Goal: Transaction & Acquisition: Purchase product/service

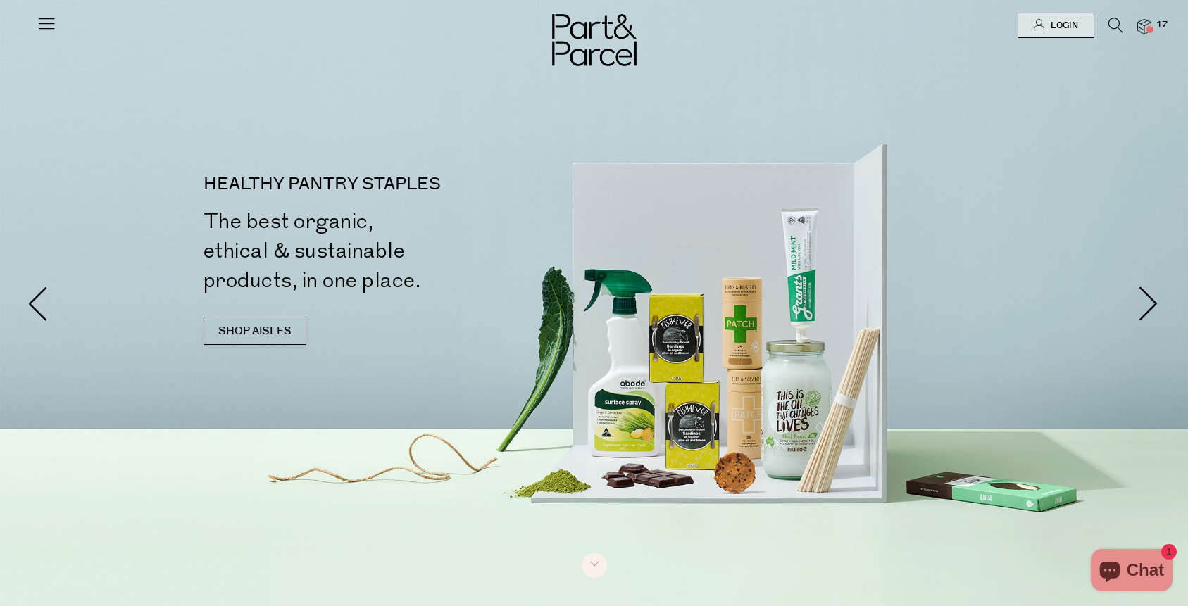
click at [1145, 25] on img at bounding box center [1144, 27] width 14 height 16
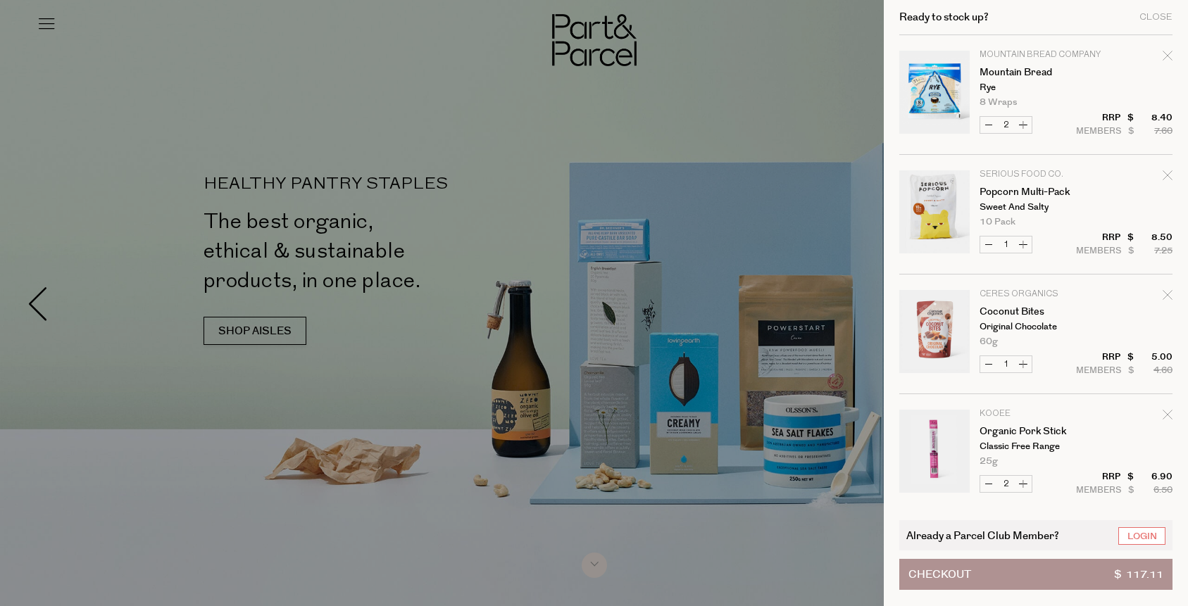
click at [1169, 56] on icon "Remove Mountain Bread" at bounding box center [1167, 56] width 10 height 10
type input "Add Membership"
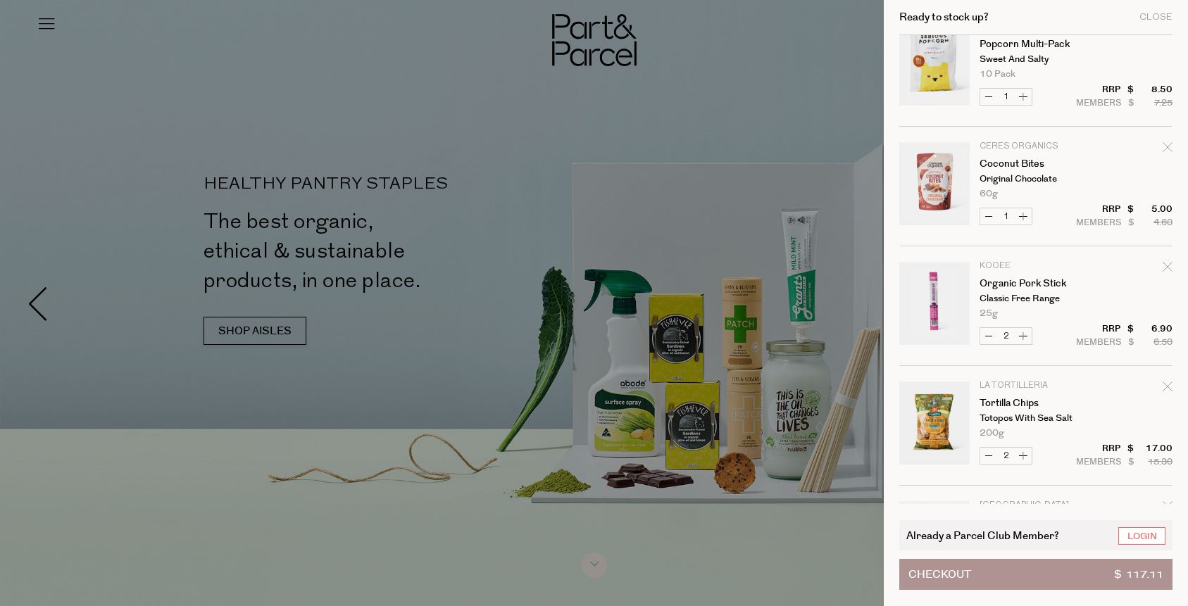
scroll to position [149, 0]
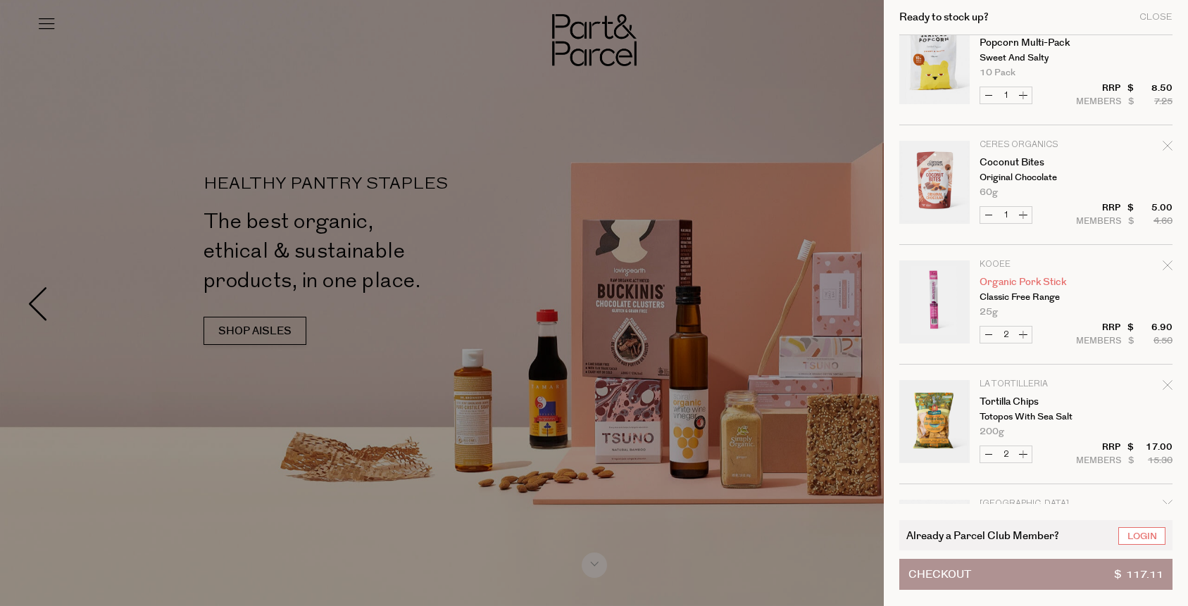
click at [1001, 279] on link "Organic Pork Stick" at bounding box center [1033, 282] width 109 height 10
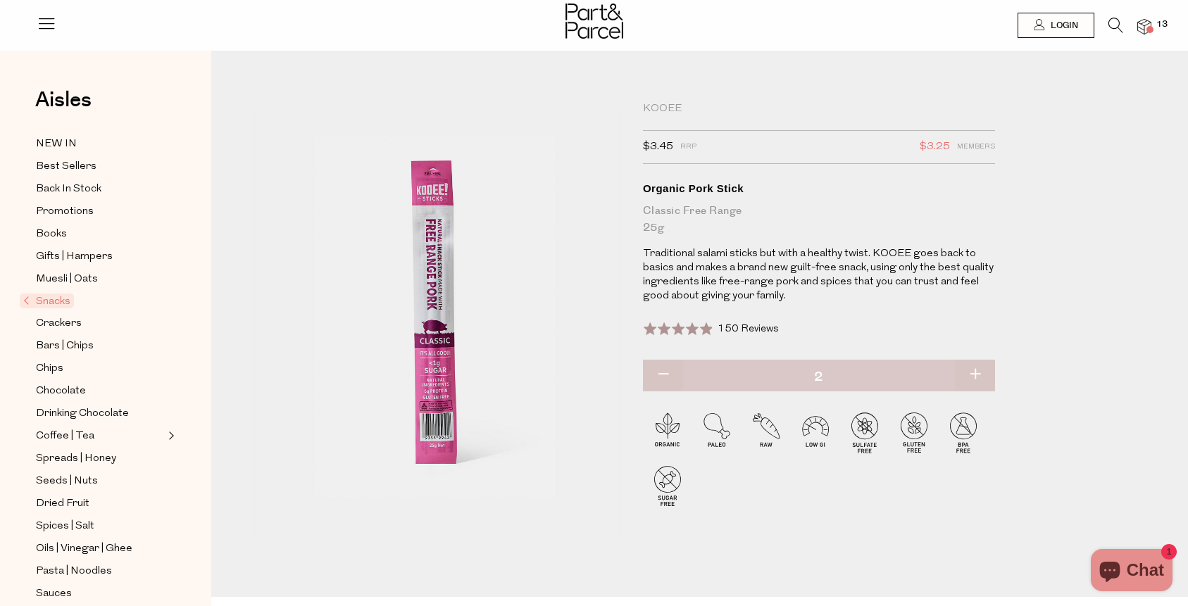
click at [976, 372] on button "button" at bounding box center [975, 375] width 40 height 31
type input "3"
click at [1141, 23] on img at bounding box center [1144, 27] width 14 height 16
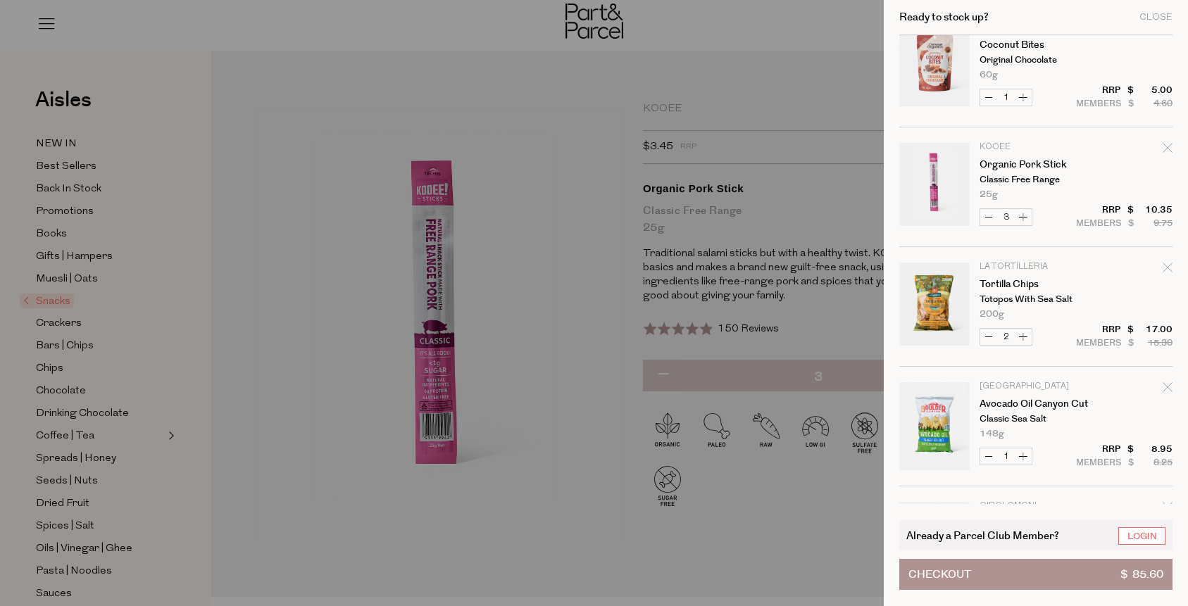
scroll to position [302, 0]
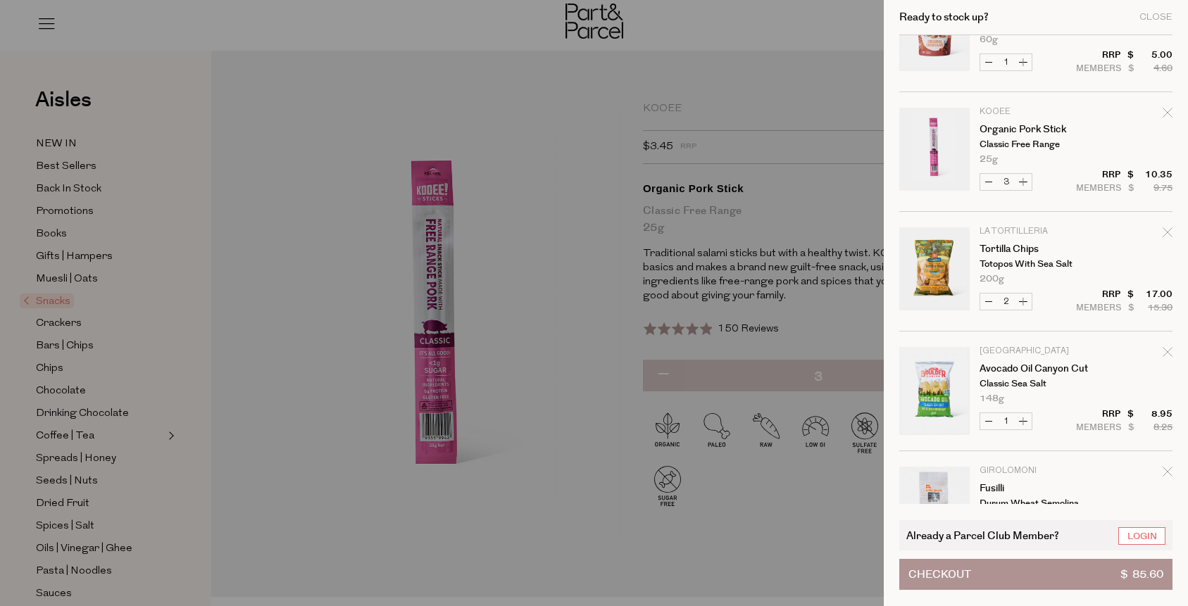
click at [991, 303] on button "Decrease Tortilla Chips" at bounding box center [988, 302] width 17 height 16
type input "1"
click at [991, 303] on form "Image Product Total Qty Mountain Bread Company Mountain Bread Rye 8 Wraps Only …" at bounding box center [1035, 211] width 273 height 957
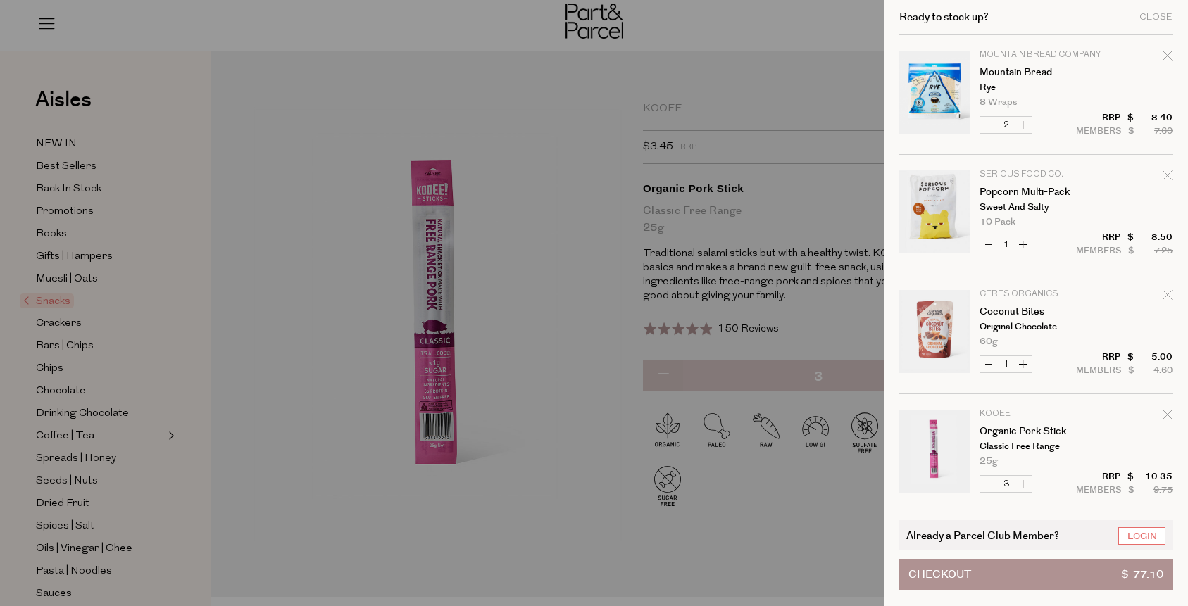
click at [1165, 234] on tr "Serious Food Co. Popcorn Multi-Pack Sweet and Salty 10 Pack Only 34 Available D…" at bounding box center [1035, 222] width 273 height 104
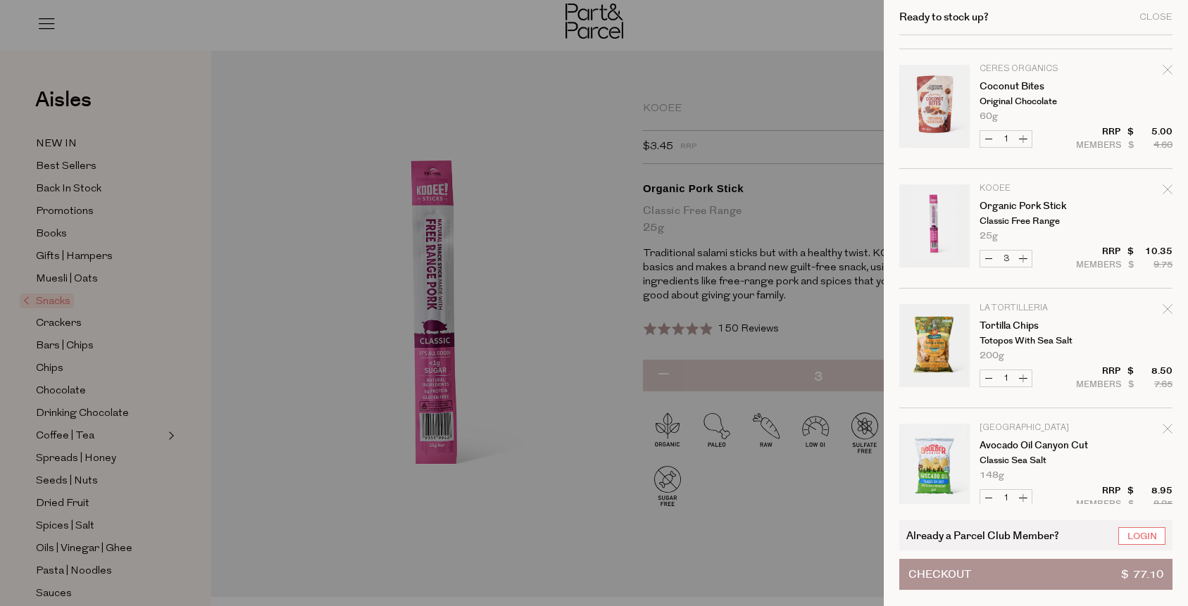
scroll to position [227, 0]
click at [988, 377] on button "Decrease Tortilla Chips" at bounding box center [988, 377] width 17 height 16
type input "0"
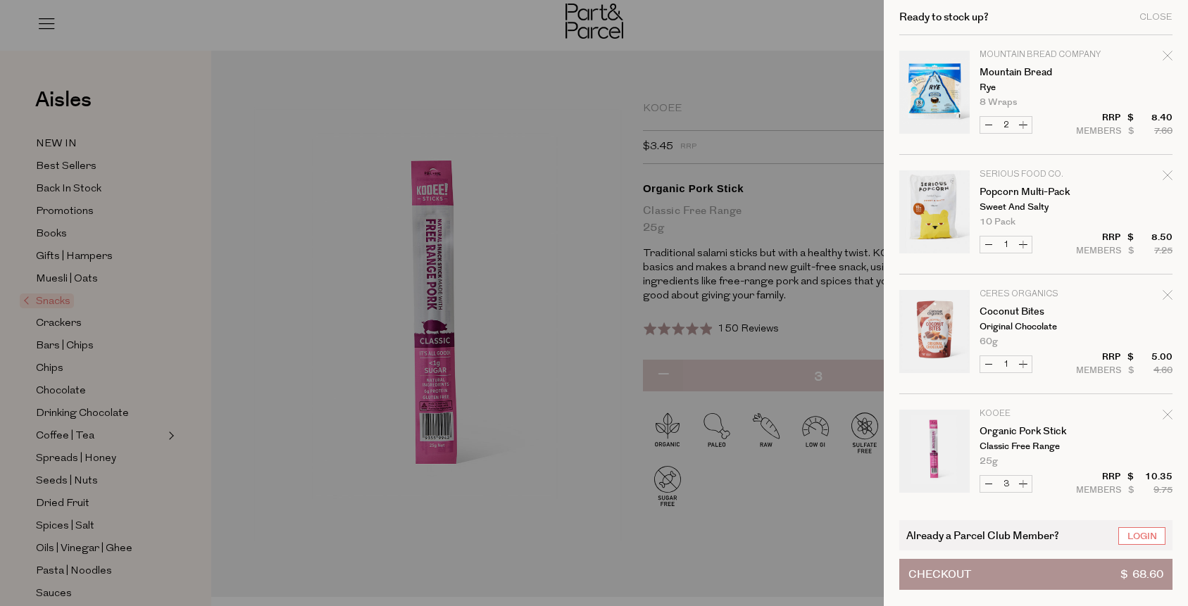
click at [1165, 307] on td "Ceres Organics Coconut Bites Original Chocolate 60g Only 6 Available" at bounding box center [1075, 318] width 193 height 56
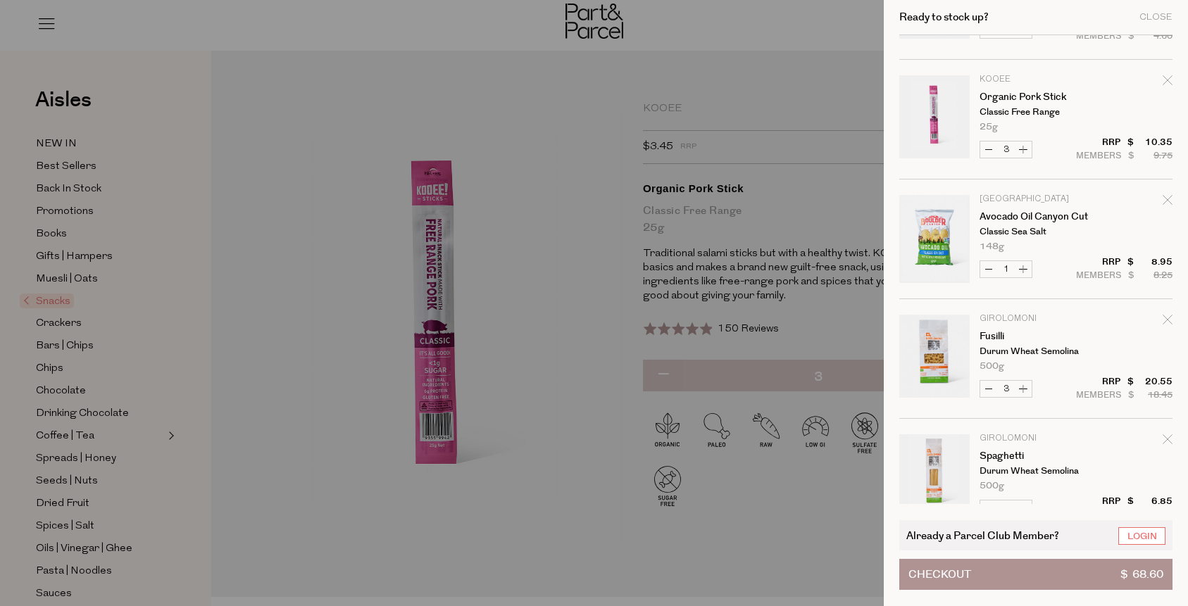
scroll to position [348, 0]
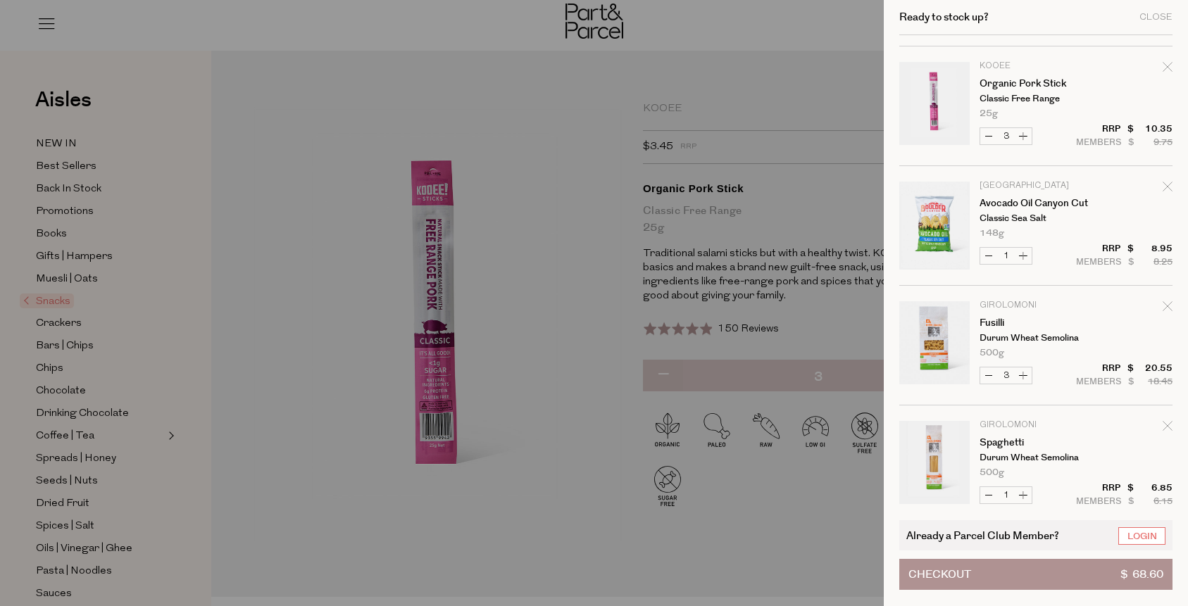
click at [1168, 187] on icon "Remove Avocado Oil Canyon Cut" at bounding box center [1167, 187] width 10 height 10
type input "Add Membership"
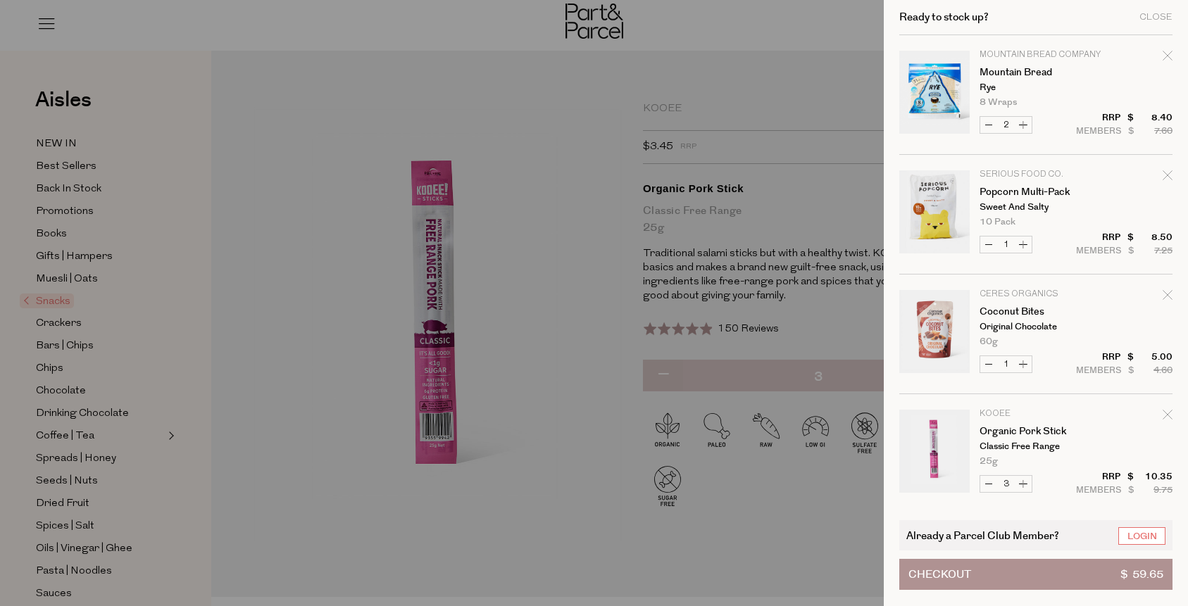
scroll to position [0, 0]
drag, startPoint x: 612, startPoint y: 122, endPoint x: 521, endPoint y: 125, distance: 91.6
click at [612, 122] on div at bounding box center [594, 303] width 1188 height 606
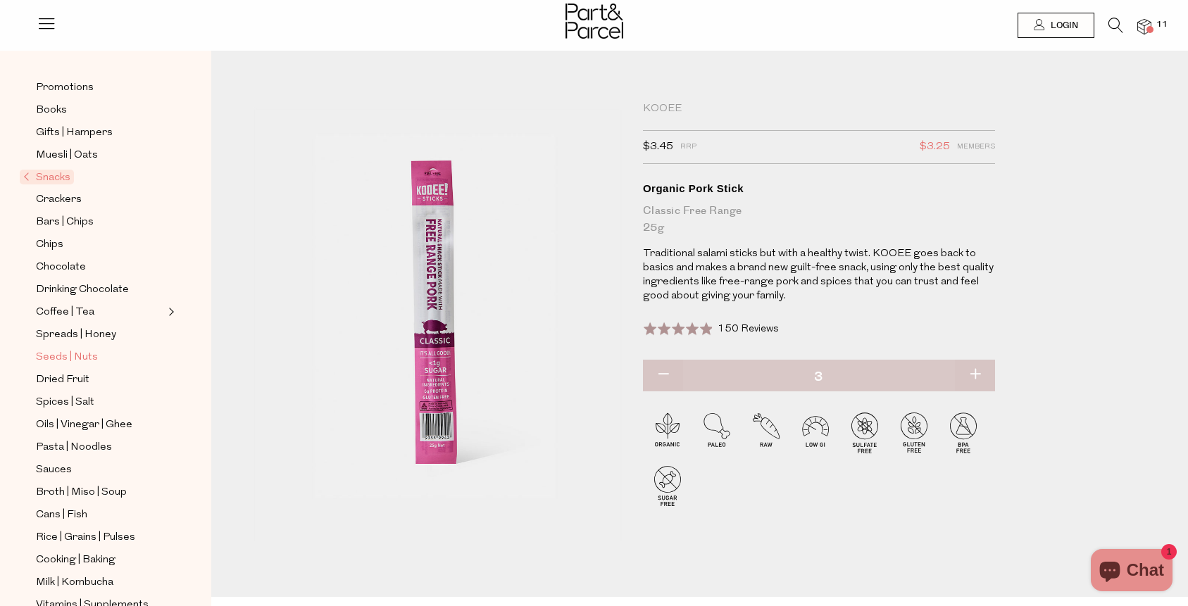
scroll to position [127, 0]
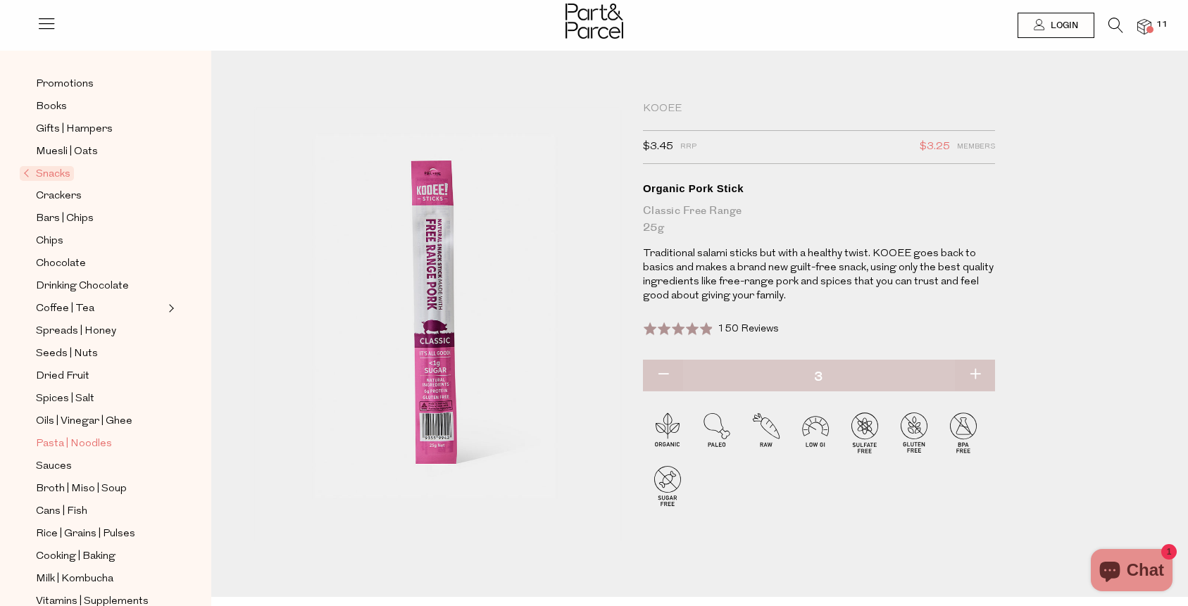
click at [84, 444] on span "Pasta | Noodles" at bounding box center [74, 444] width 76 height 17
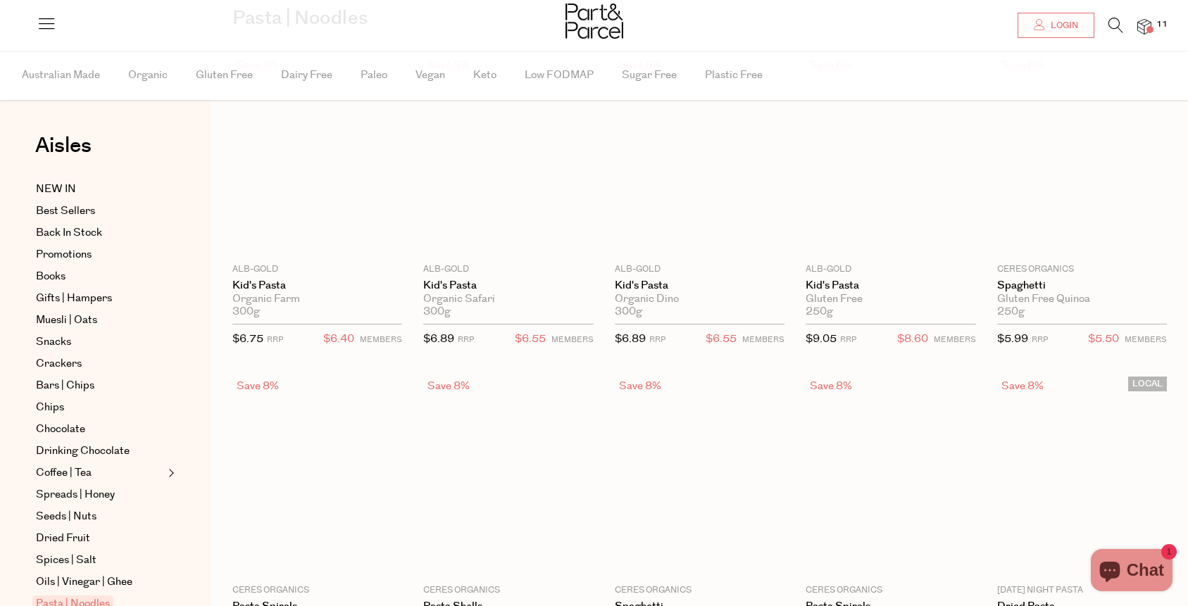
type input "3"
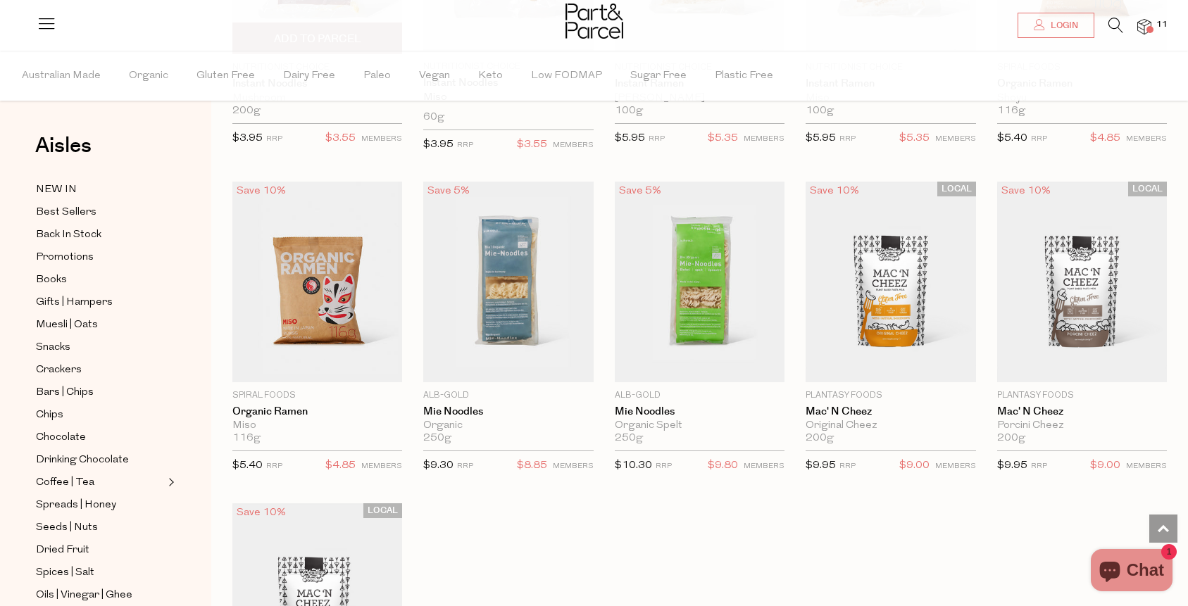
scroll to position [3249, 0]
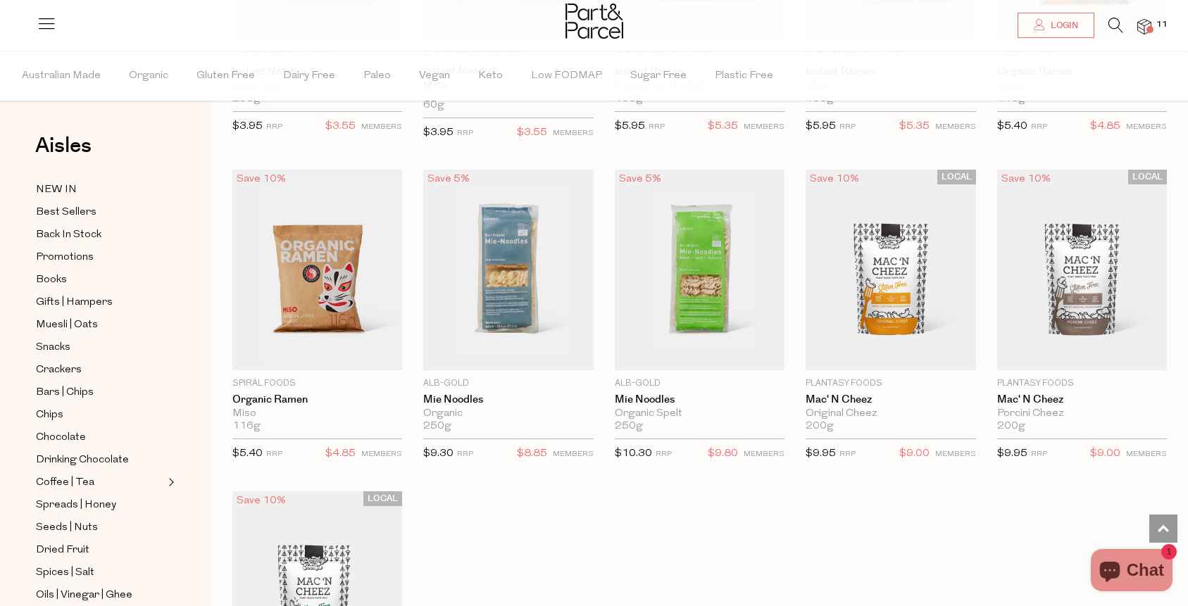
click at [486, 356] on span "Notify Me" at bounding box center [507, 361] width 161 height 30
type input "Notify when available"
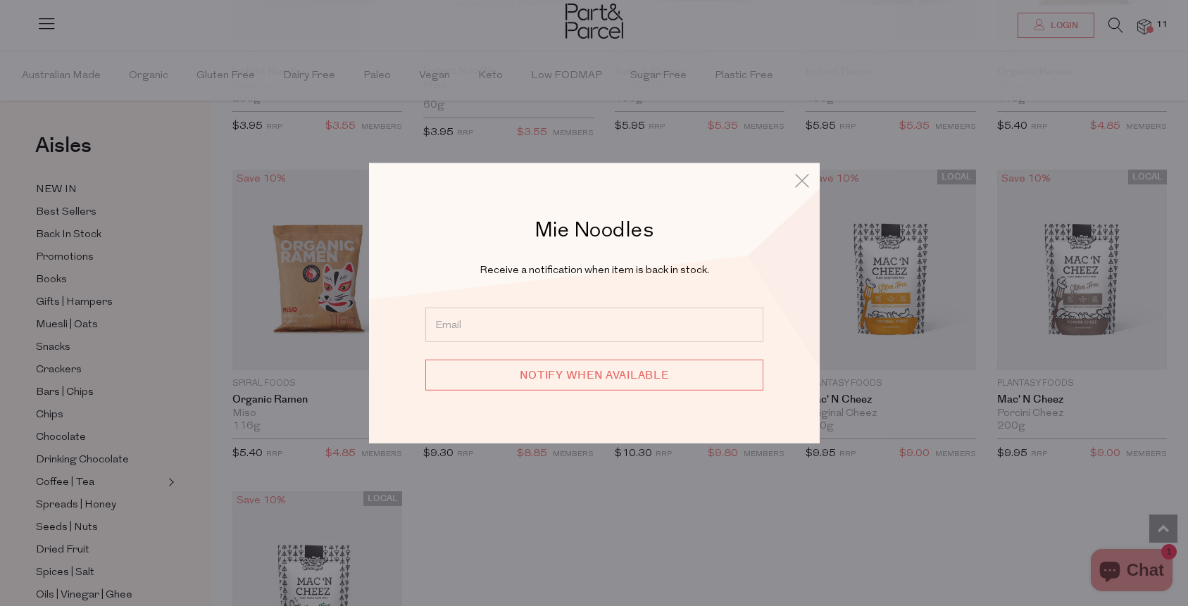
click at [497, 325] on input "email" at bounding box center [594, 325] width 338 height 34
type input "[EMAIL_ADDRESS][DOMAIN_NAME]"
click at [554, 375] on input "Notify when available" at bounding box center [594, 375] width 338 height 31
type input "We will be in touch"
click at [801, 183] on icon at bounding box center [801, 180] width 21 height 20
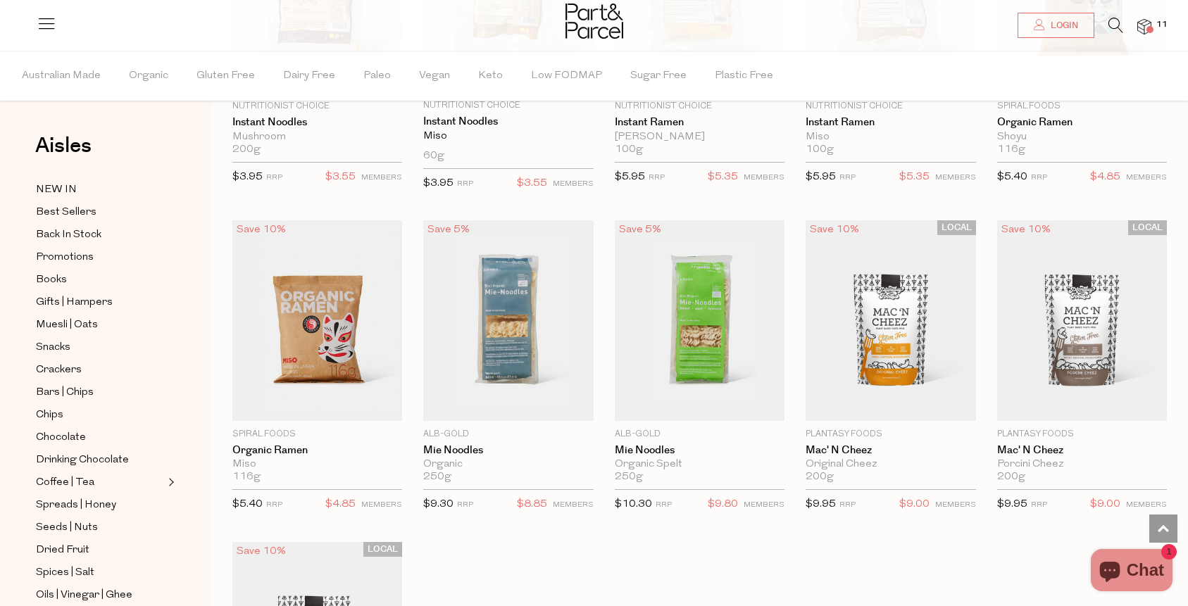
scroll to position [3197, 0]
